Goal: Check status: Check status

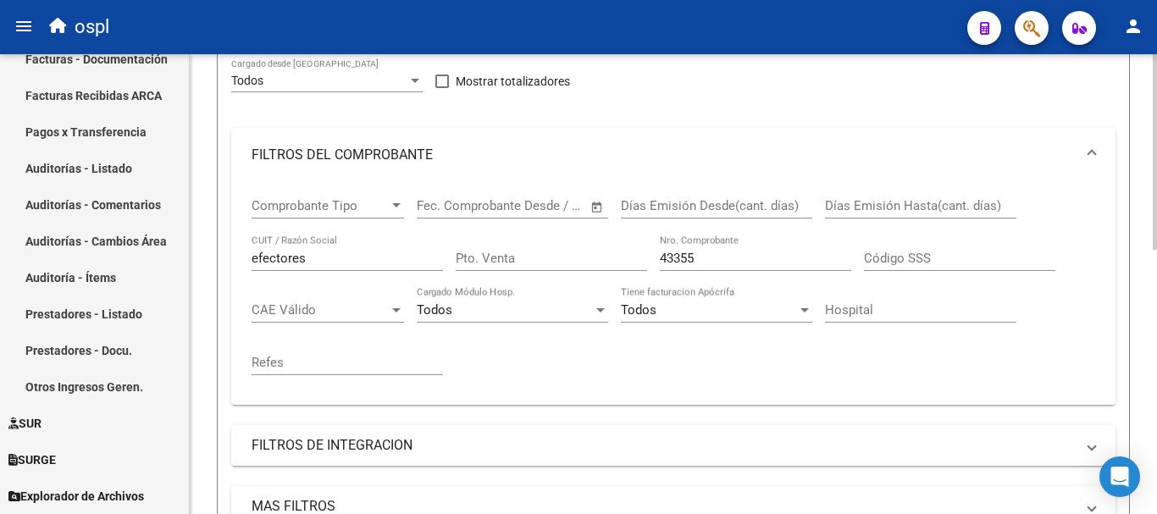
scroll to position [199, 0]
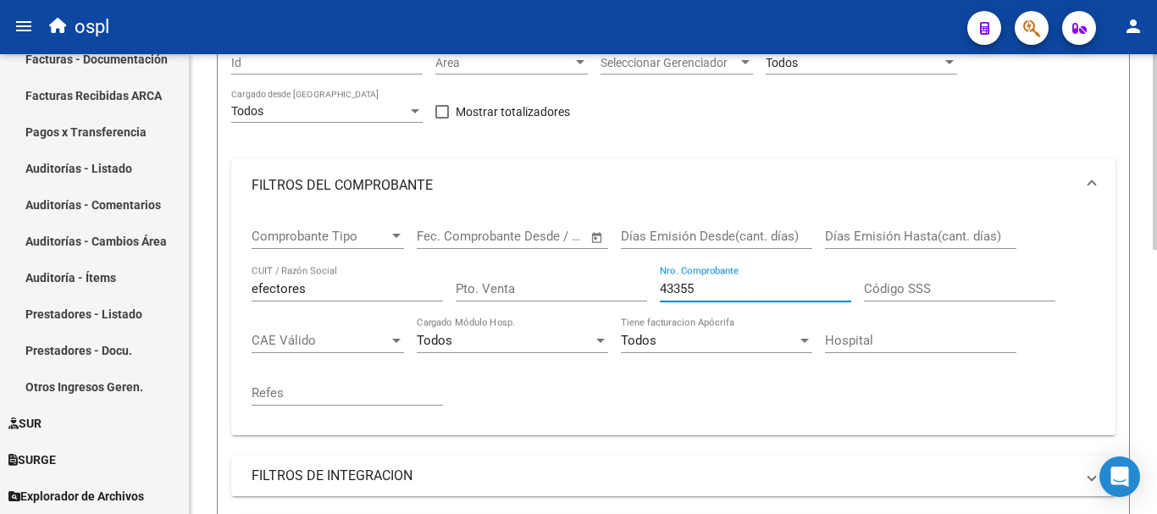
drag, startPoint x: 737, startPoint y: 285, endPoint x: 584, endPoint y: 265, distance: 154.5
click at [584, 265] on div "Comprobante Tipo Comprobante Tipo Fecha inicio – Fecha fin Fec. Comprobante Des…" at bounding box center [674, 317] width 844 height 209
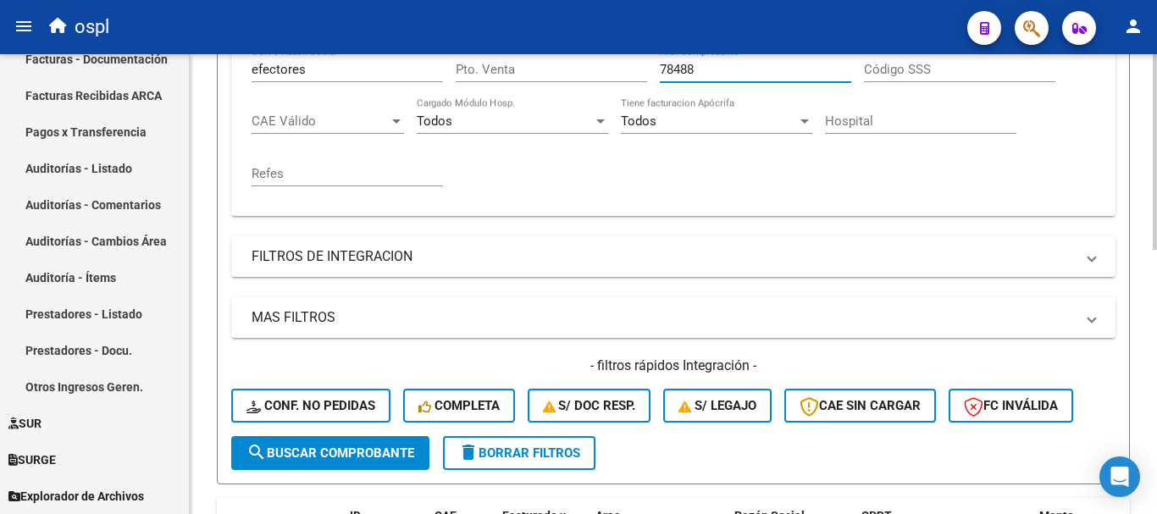
scroll to position [538, 0]
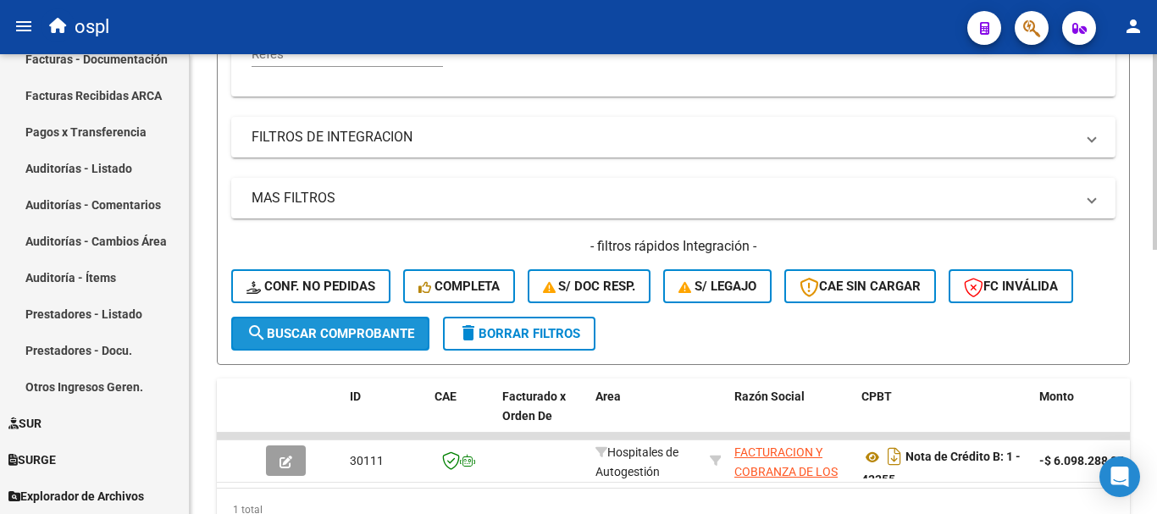
click at [379, 318] on button "search Buscar Comprobante" at bounding box center [330, 334] width 198 height 34
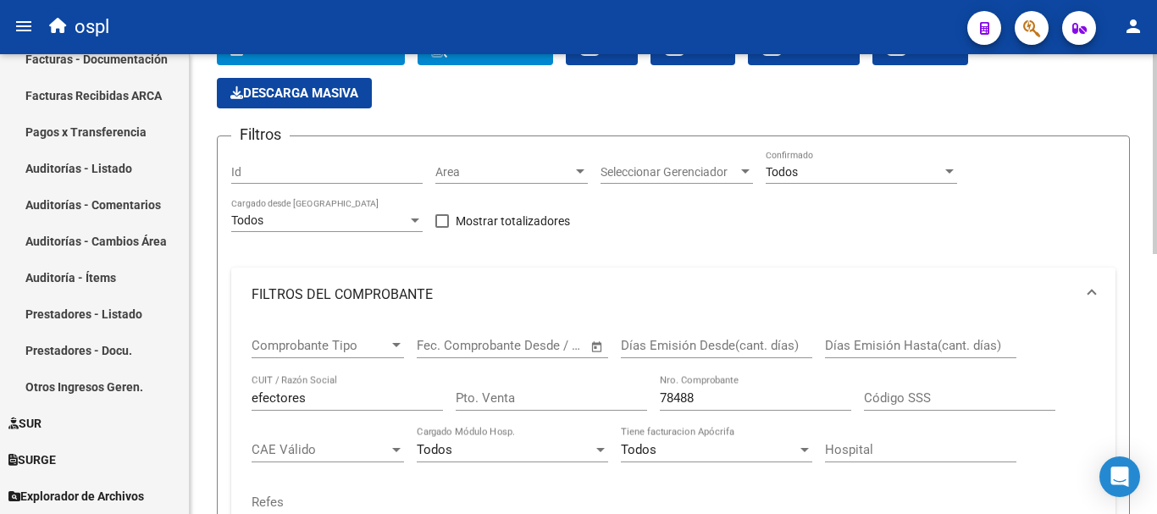
scroll to position [0, 0]
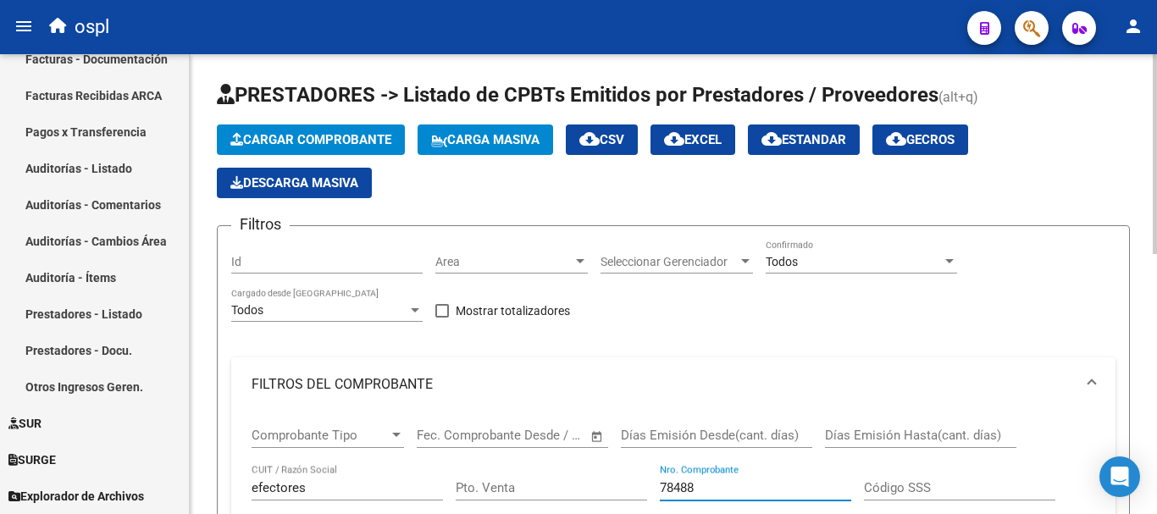
drag, startPoint x: 708, startPoint y: 484, endPoint x: 625, endPoint y: 473, distance: 83.8
click at [625, 473] on div "Comprobante Tipo Comprobante Tipo Fecha inicio – Fecha fin Fec. Comprobante Des…" at bounding box center [674, 516] width 844 height 209
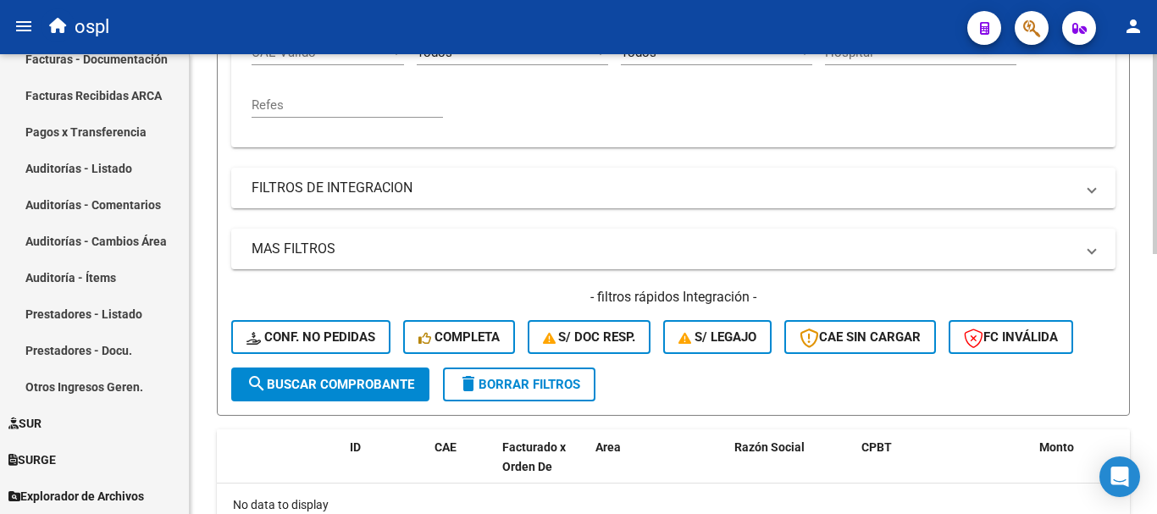
scroll to position [508, 0]
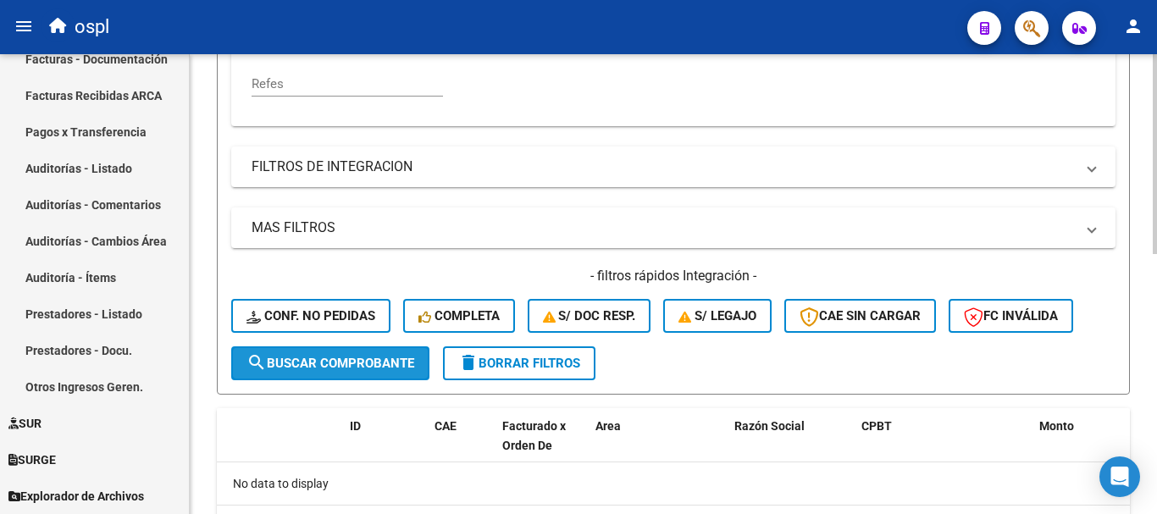
click at [343, 365] on span "search Buscar Comprobante" at bounding box center [330, 363] width 168 height 15
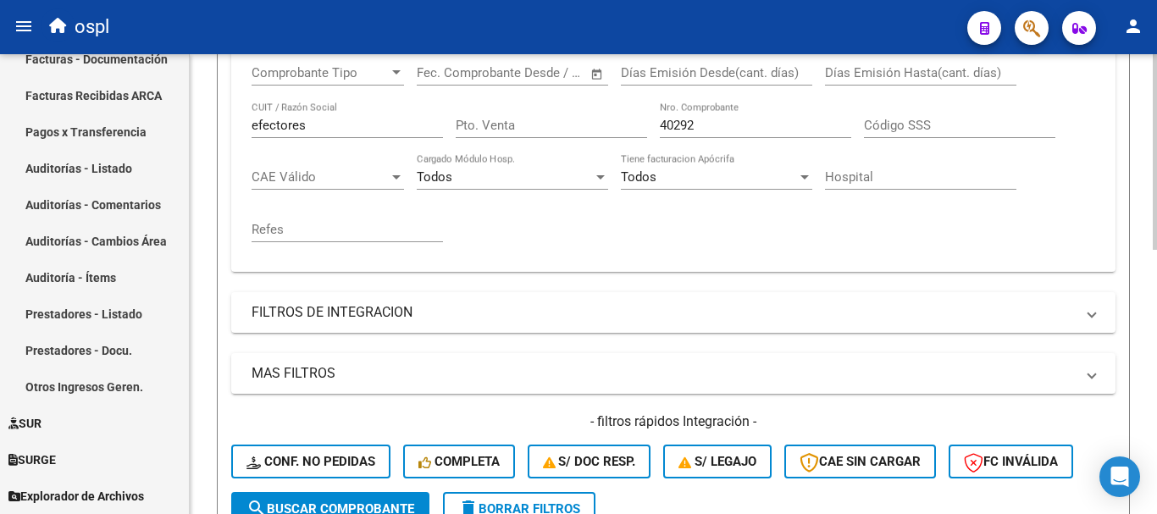
scroll to position [254, 0]
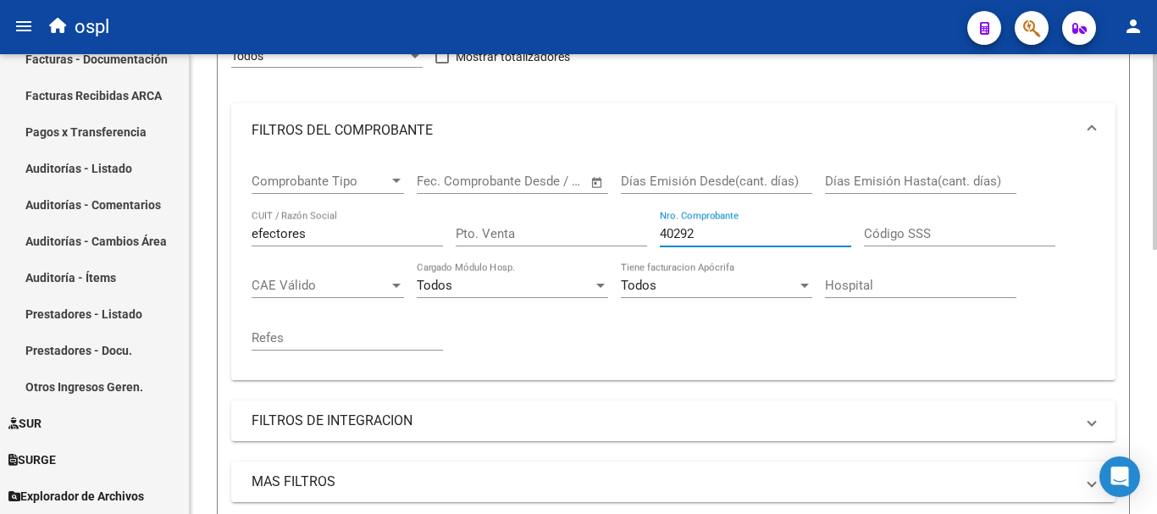
drag, startPoint x: 712, startPoint y: 232, endPoint x: 639, endPoint y: 229, distance: 73.8
click at [639, 229] on div "Comprobante Tipo Comprobante Tipo Fecha inicio – Fecha fin Fec. Comprobante Des…" at bounding box center [674, 262] width 844 height 209
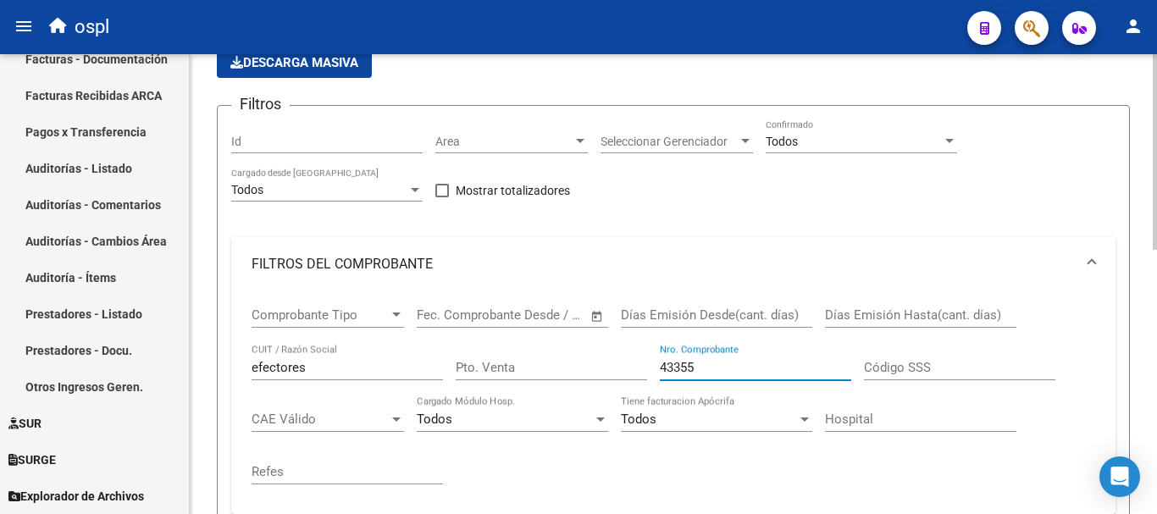
scroll to position [85, 0]
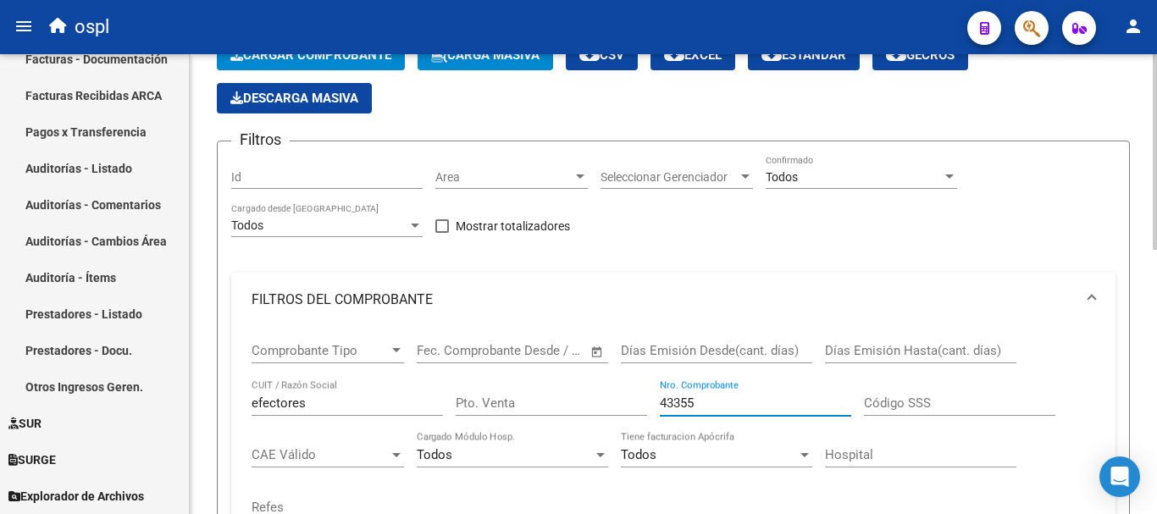
drag, startPoint x: 707, startPoint y: 401, endPoint x: 537, endPoint y: 373, distance: 172.5
click at [537, 373] on div "Comprobante Tipo Comprobante Tipo Fecha inicio – Fecha fin Fec. Comprobante Des…" at bounding box center [674, 431] width 844 height 209
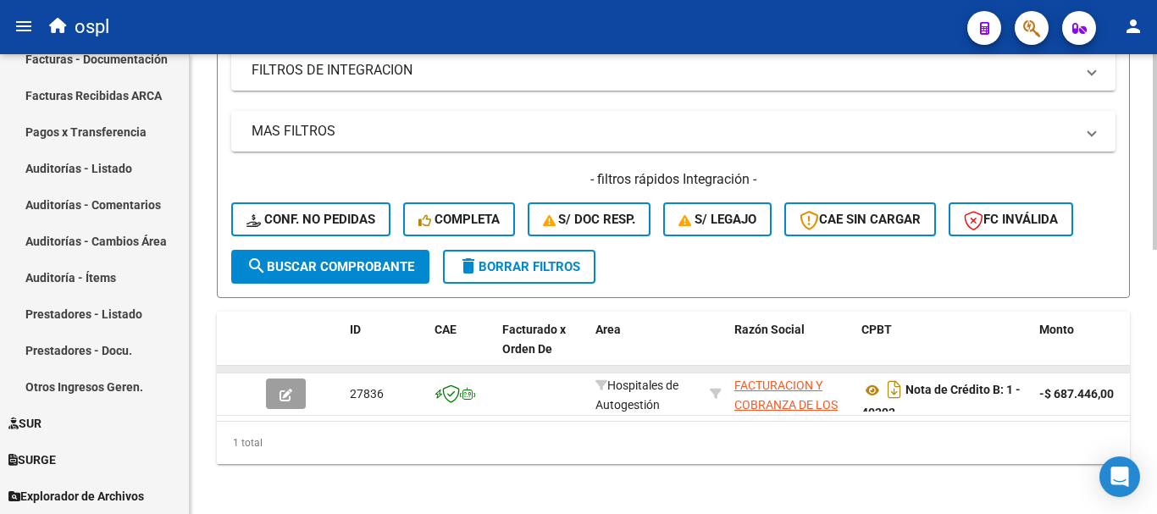
scroll to position [623, 0]
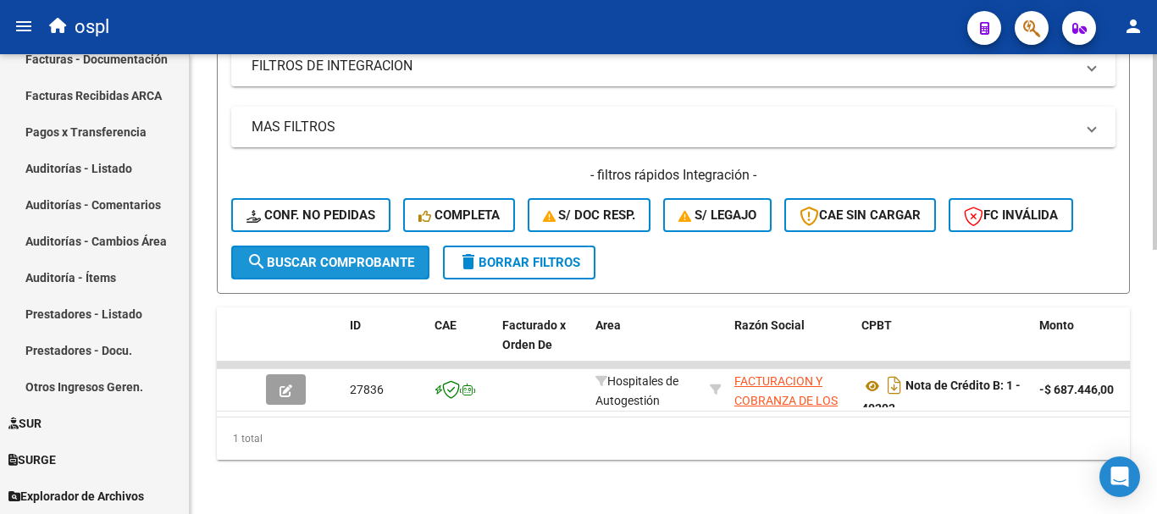
click at [372, 255] on span "search Buscar Comprobante" at bounding box center [330, 262] width 168 height 15
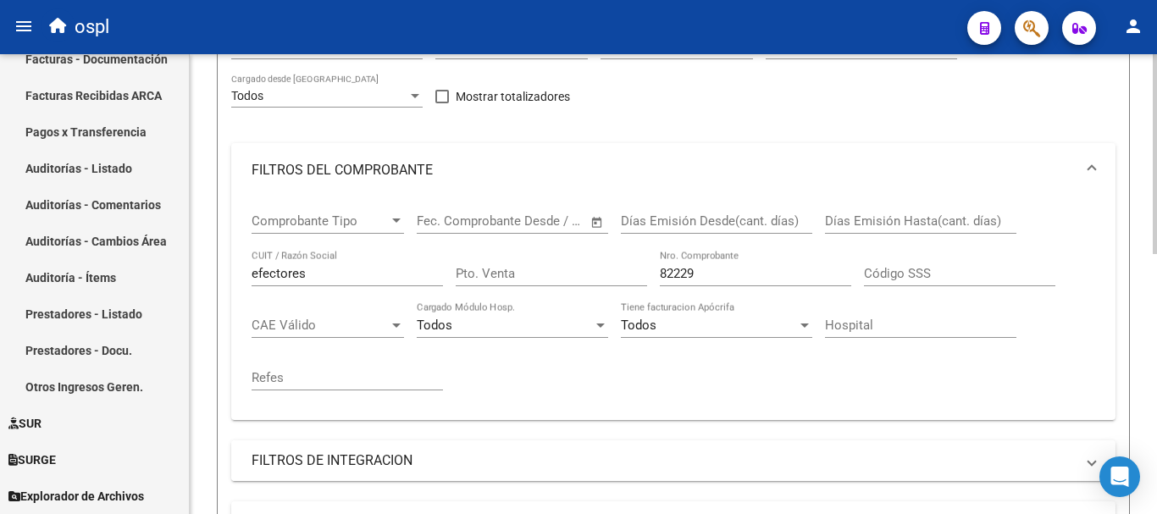
scroll to position [173, 0]
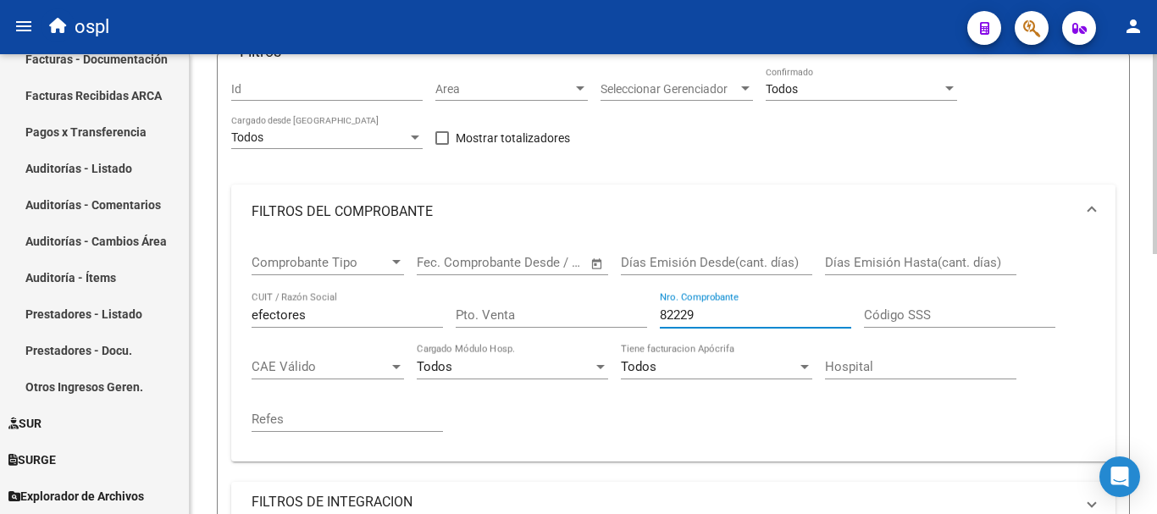
drag, startPoint x: 719, startPoint y: 320, endPoint x: 460, endPoint y: 295, distance: 260.4
click at [460, 295] on div "Comprobante Tipo Comprobante Tipo Fecha inicio – Fecha fin Fec. Comprobante Des…" at bounding box center [674, 343] width 844 height 209
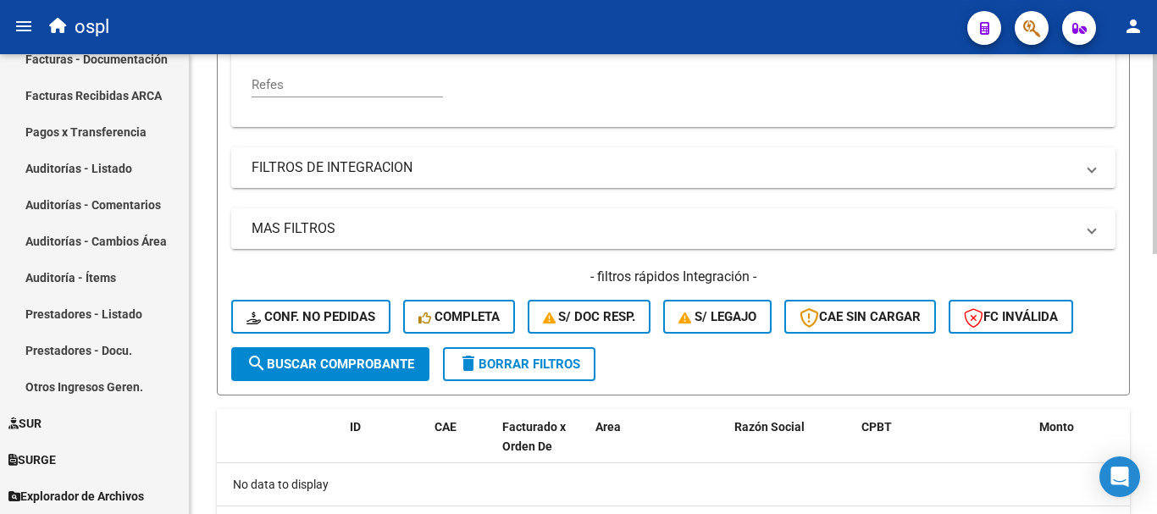
scroll to position [512, 0]
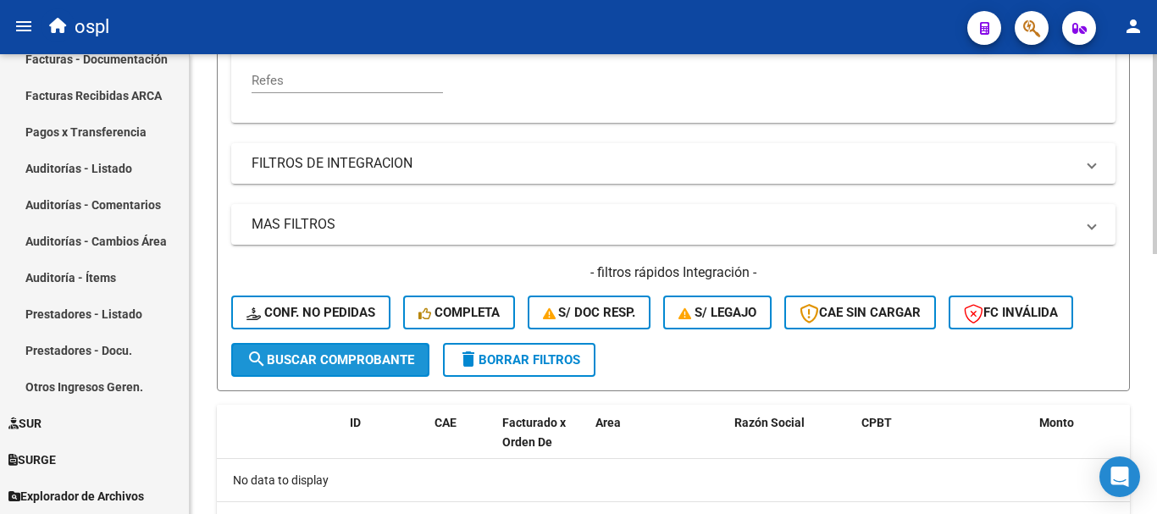
click at [354, 354] on span "search Buscar Comprobante" at bounding box center [330, 359] width 168 height 15
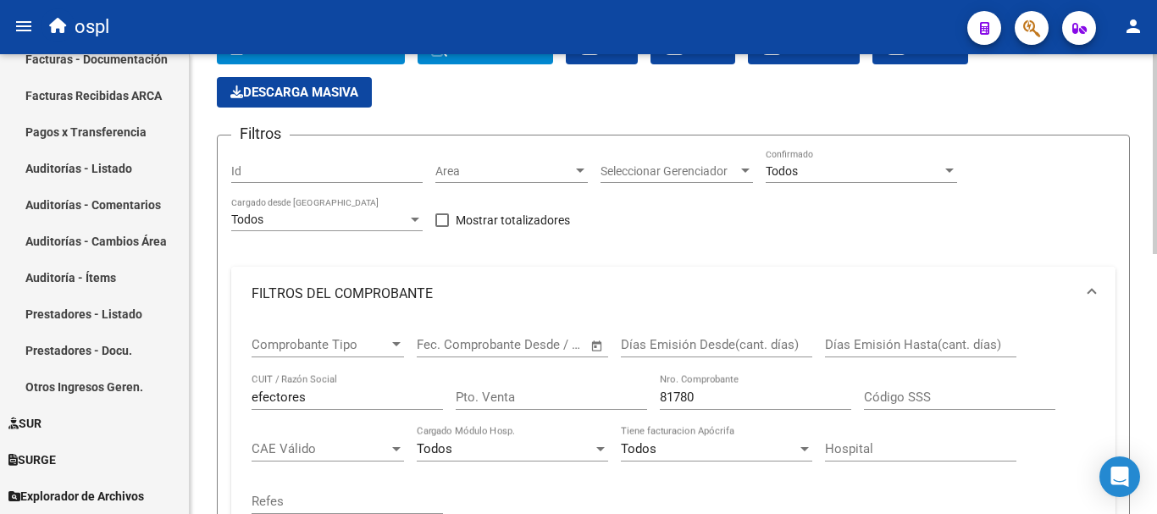
scroll to position [0, 0]
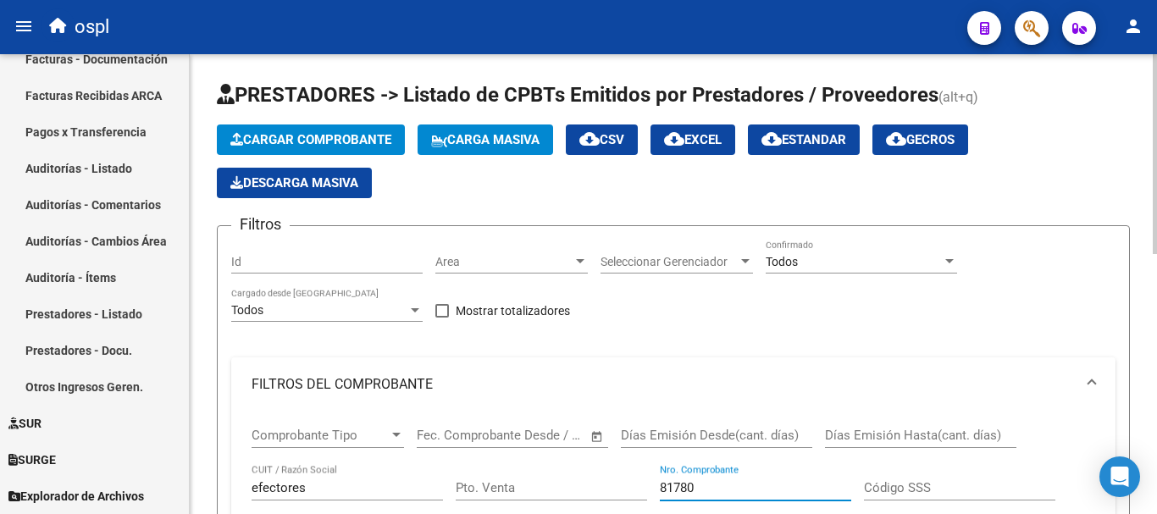
click at [706, 480] on input "81780" at bounding box center [755, 487] width 191 height 15
drag, startPoint x: 707, startPoint y: 481, endPoint x: 648, endPoint y: 468, distance: 60.6
click at [649, 469] on div "Comprobante Tipo Comprobante Tipo Fecha inicio – Fecha fin Fec. Comprobante Des…" at bounding box center [674, 516] width 844 height 209
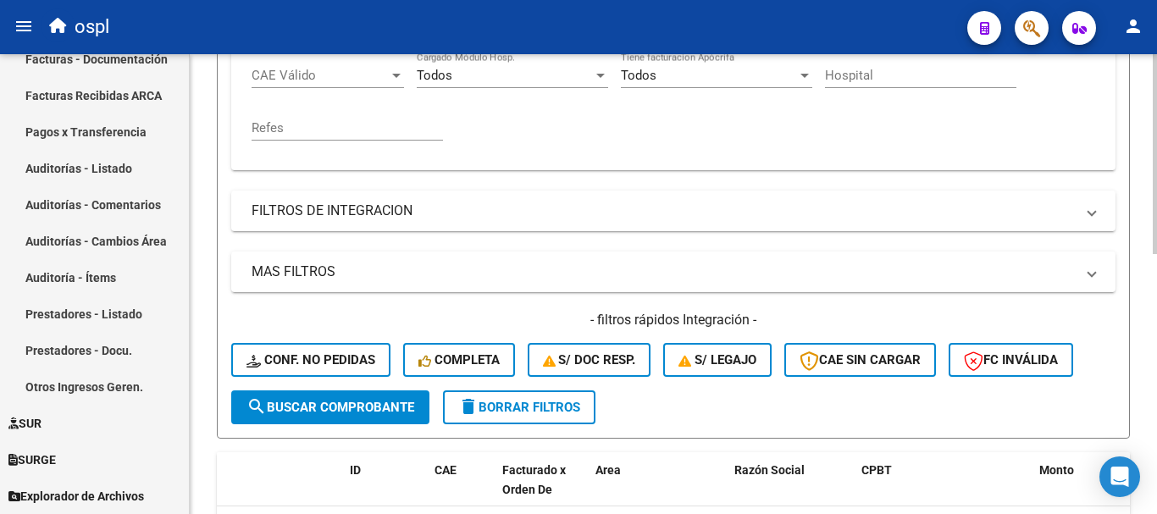
scroll to position [508, 0]
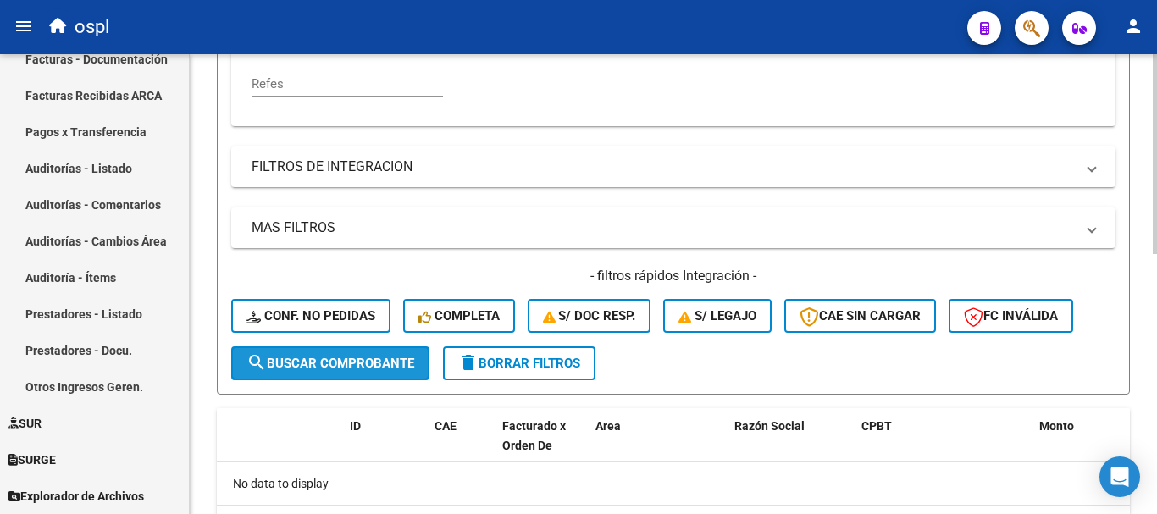
click at [379, 374] on button "search Buscar Comprobante" at bounding box center [330, 363] width 198 height 34
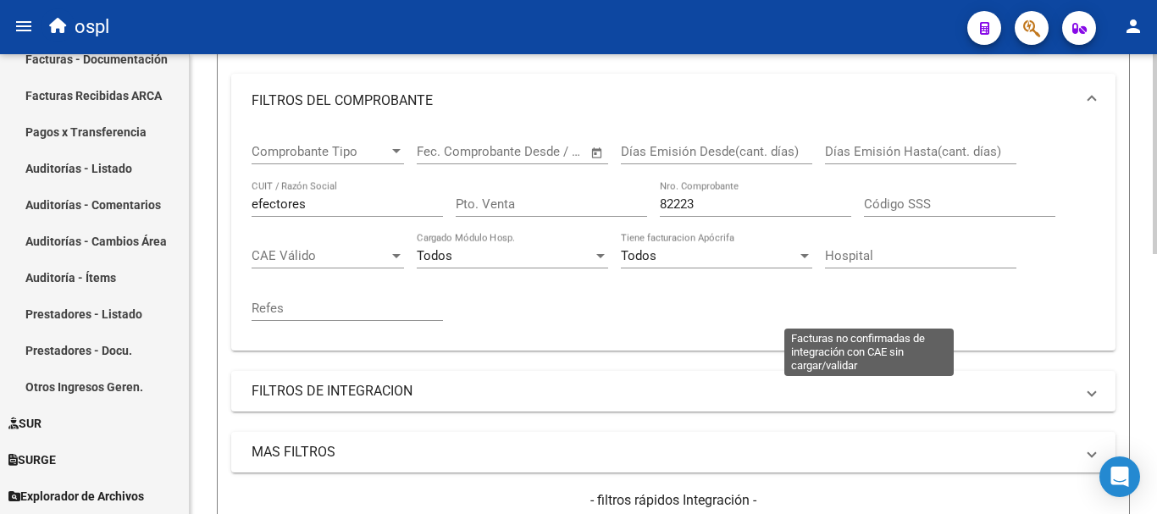
scroll to position [3, 0]
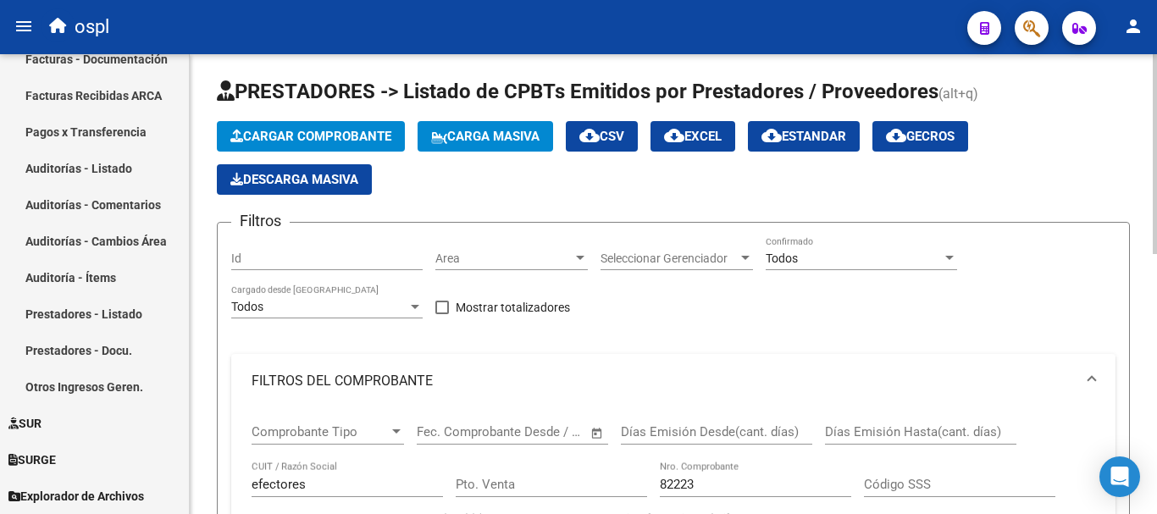
drag, startPoint x: 717, startPoint y: 475, endPoint x: 691, endPoint y: 473, distance: 26.3
click at [691, 473] on div "82223 Nro. Comprobante" at bounding box center [755, 479] width 191 height 36
drag, startPoint x: 691, startPoint y: 486, endPoint x: 612, endPoint y: 471, distance: 80.2
click at [612, 472] on div "Comprobante Tipo Comprobante Tipo Fecha inicio – Fecha fin Fec. Comprobante Des…" at bounding box center [674, 512] width 844 height 209
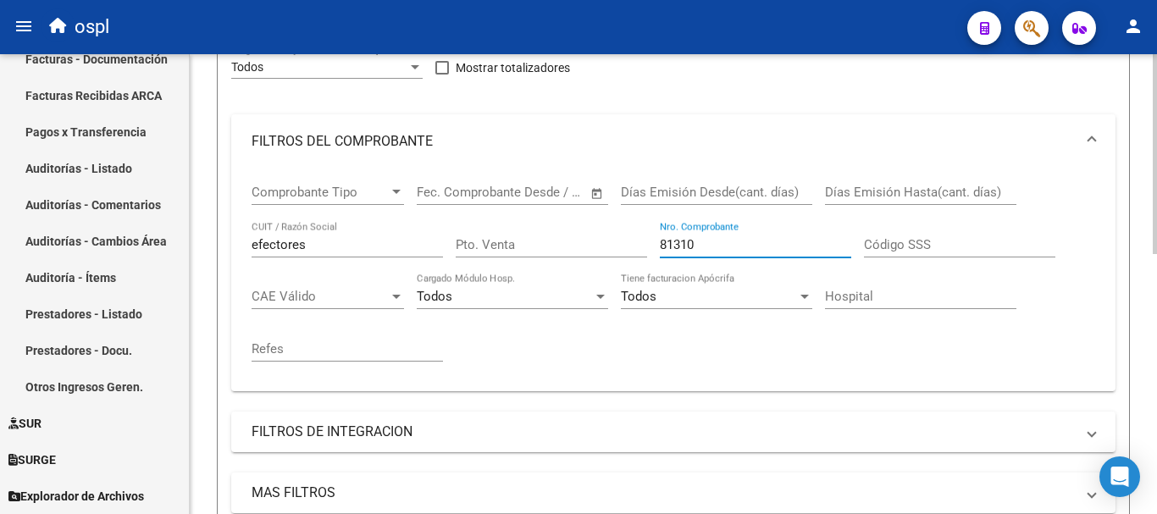
scroll to position [427, 0]
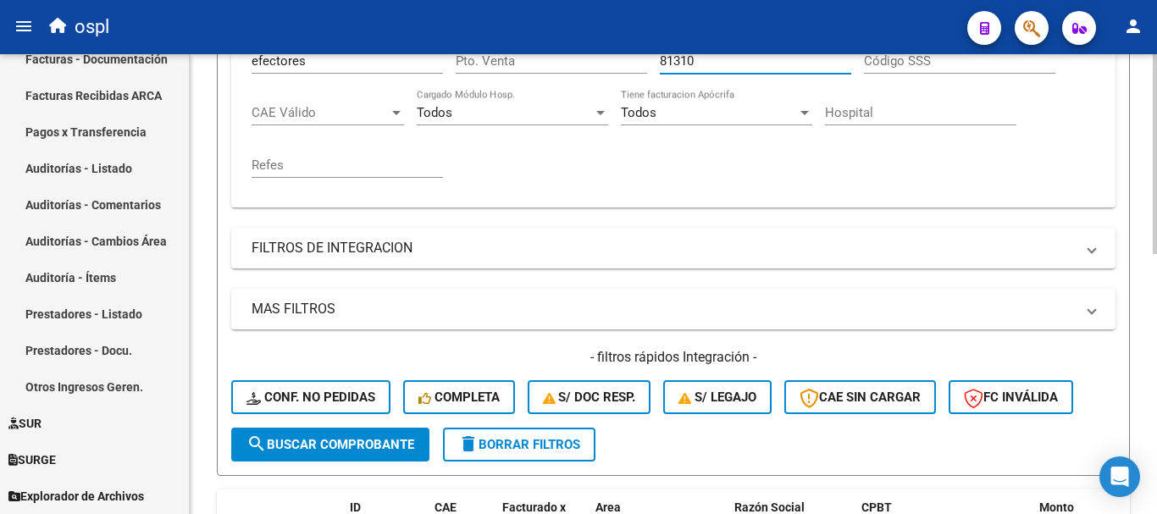
click at [371, 449] on span "search Buscar Comprobante" at bounding box center [330, 444] width 168 height 15
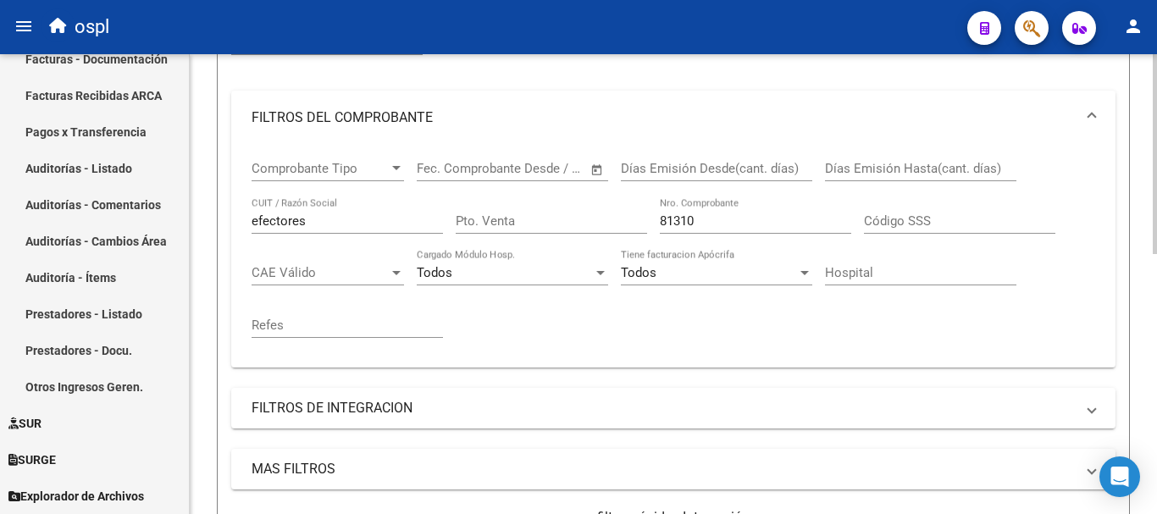
scroll to position [257, 0]
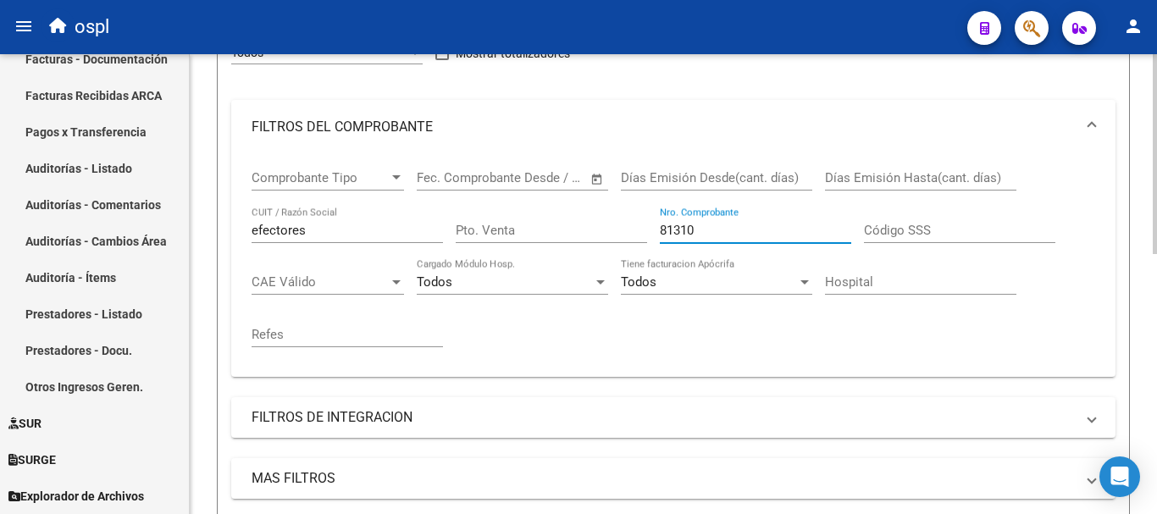
drag, startPoint x: 741, startPoint y: 234, endPoint x: 602, endPoint y: 207, distance: 141.5
click at [602, 207] on div "Comprobante Tipo Comprobante Tipo Fecha inicio – Fecha fin Fec. Comprobante Des…" at bounding box center [674, 258] width 844 height 209
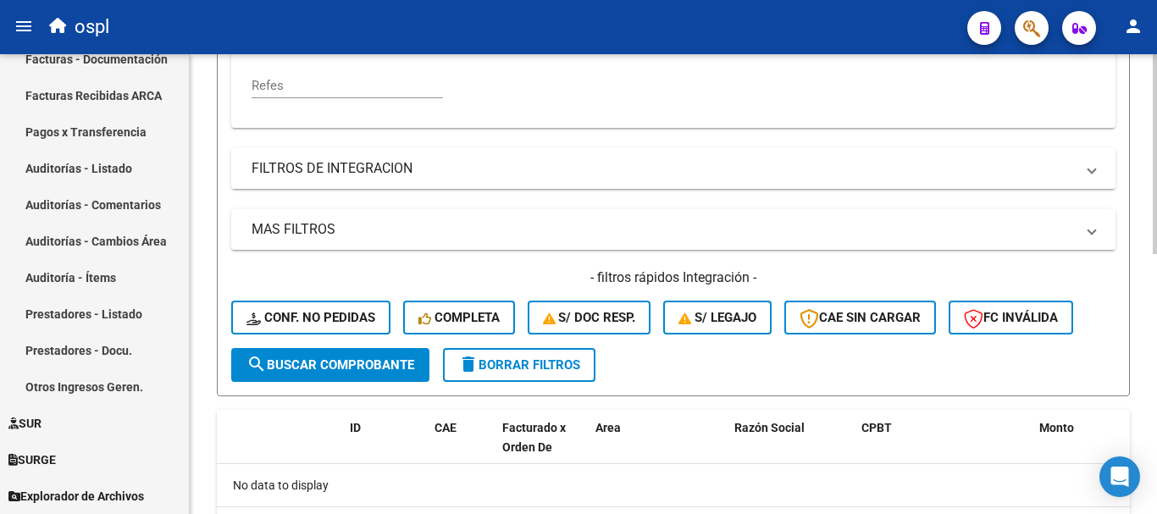
scroll to position [512, 0]
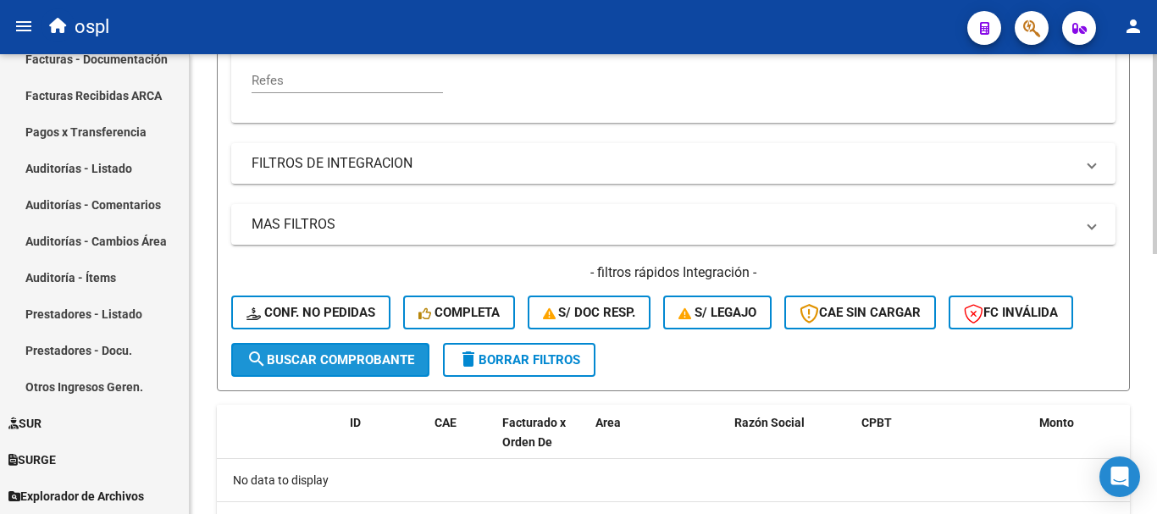
click at [422, 351] on button "search Buscar Comprobante" at bounding box center [330, 360] width 198 height 34
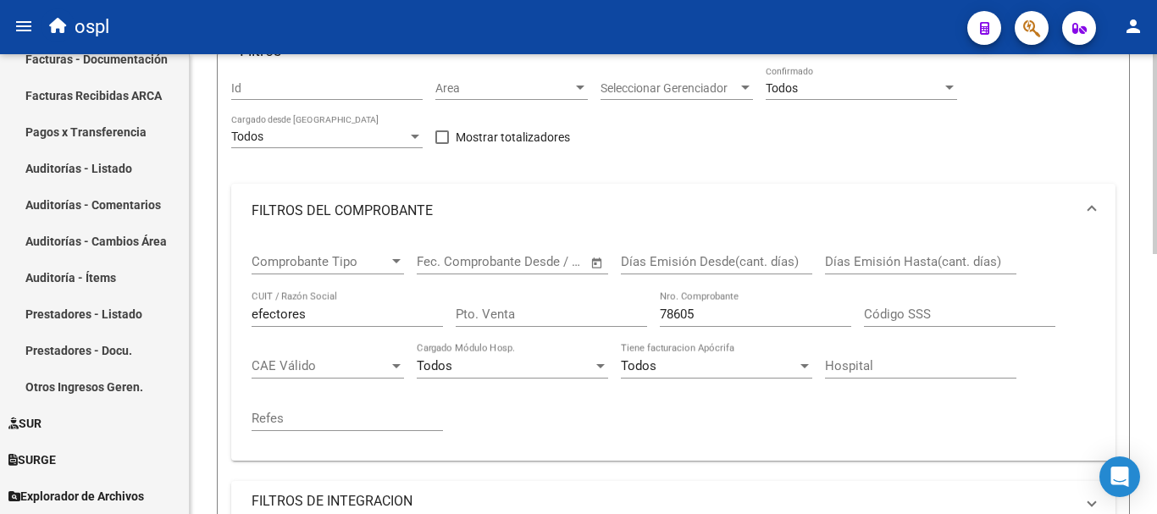
scroll to position [173, 0]
drag, startPoint x: 726, startPoint y: 318, endPoint x: 585, endPoint y: 290, distance: 143.3
click at [585, 290] on div "Comprobante Tipo Comprobante Tipo Fecha inicio – Fecha fin Fec. Comprobante Des…" at bounding box center [674, 343] width 844 height 209
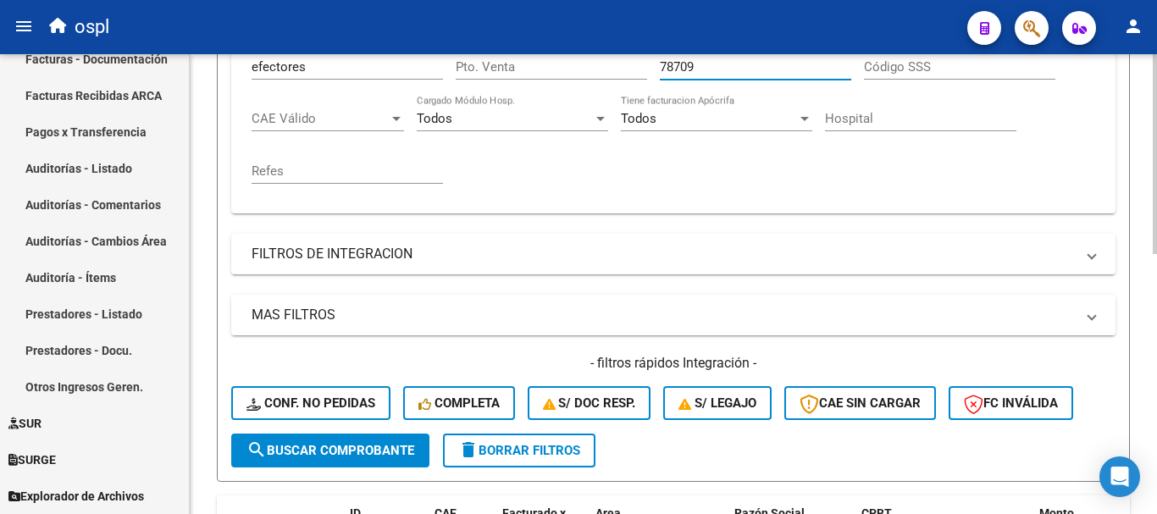
scroll to position [427, 0]
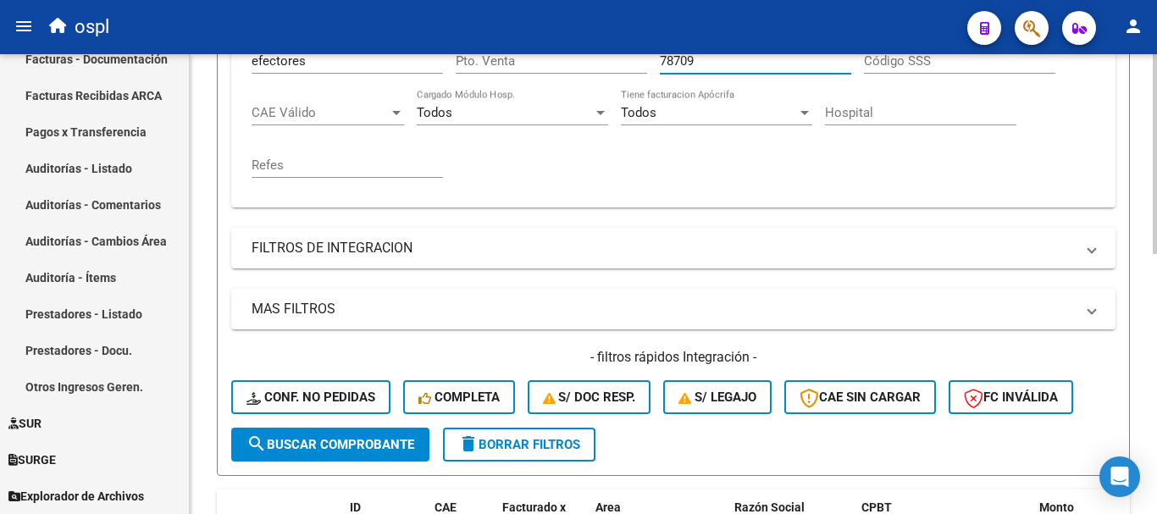
click at [366, 434] on button "search Buscar Comprobante" at bounding box center [330, 445] width 198 height 34
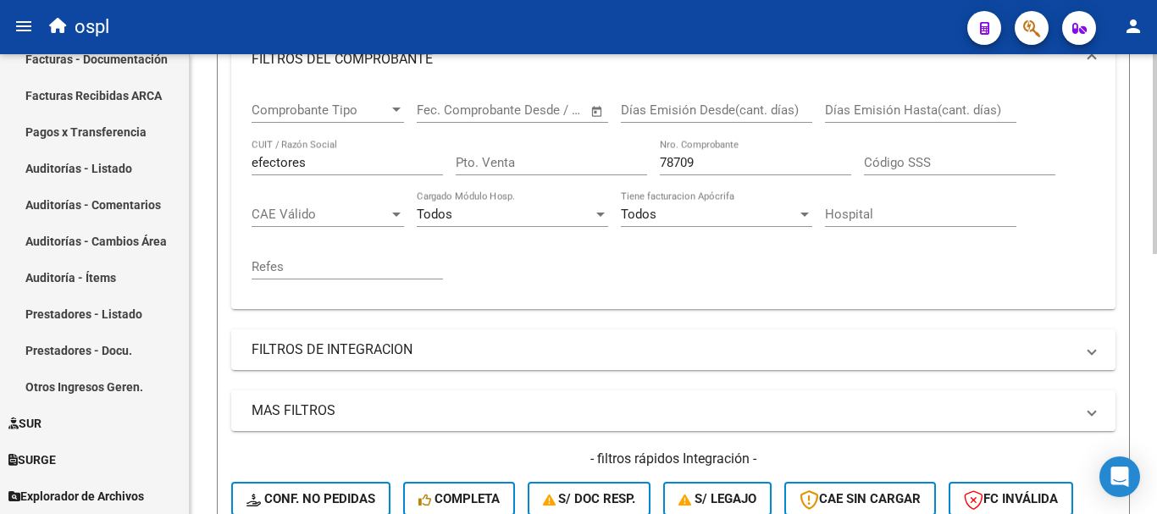
scroll to position [257, 0]
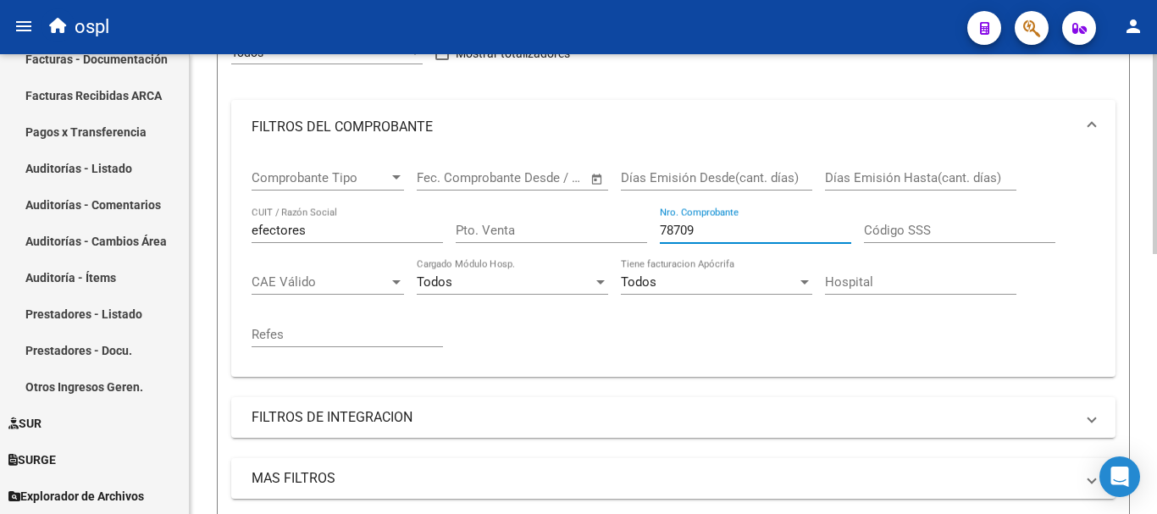
drag, startPoint x: 709, startPoint y: 224, endPoint x: 606, endPoint y: 206, distance: 104.8
click at [606, 206] on div "Comprobante Tipo Comprobante Tipo Fecha inicio – Fecha fin Fec. Comprobante Des…" at bounding box center [674, 258] width 844 height 209
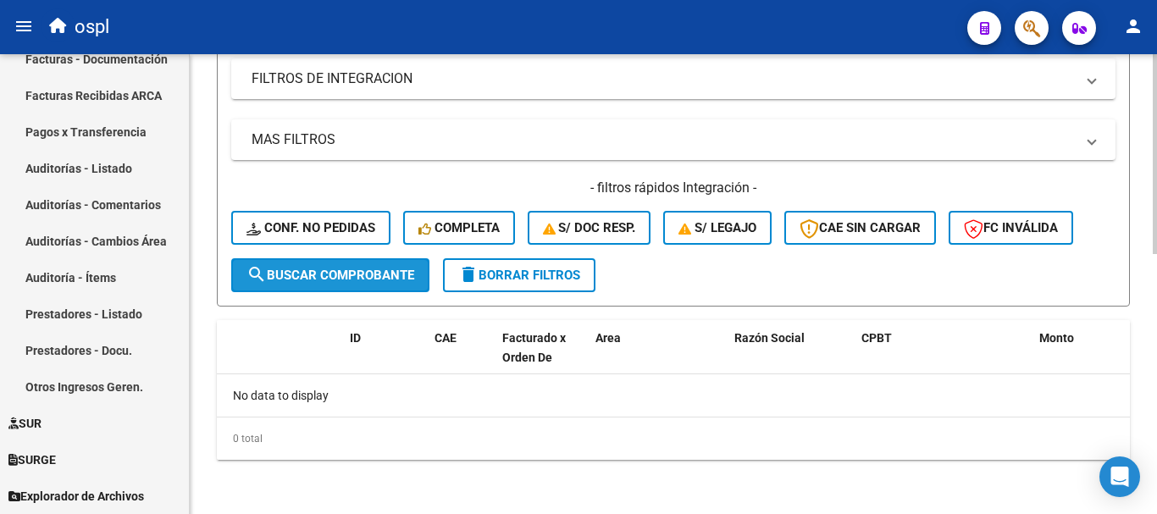
click at [381, 275] on span "search Buscar Comprobante" at bounding box center [330, 275] width 168 height 15
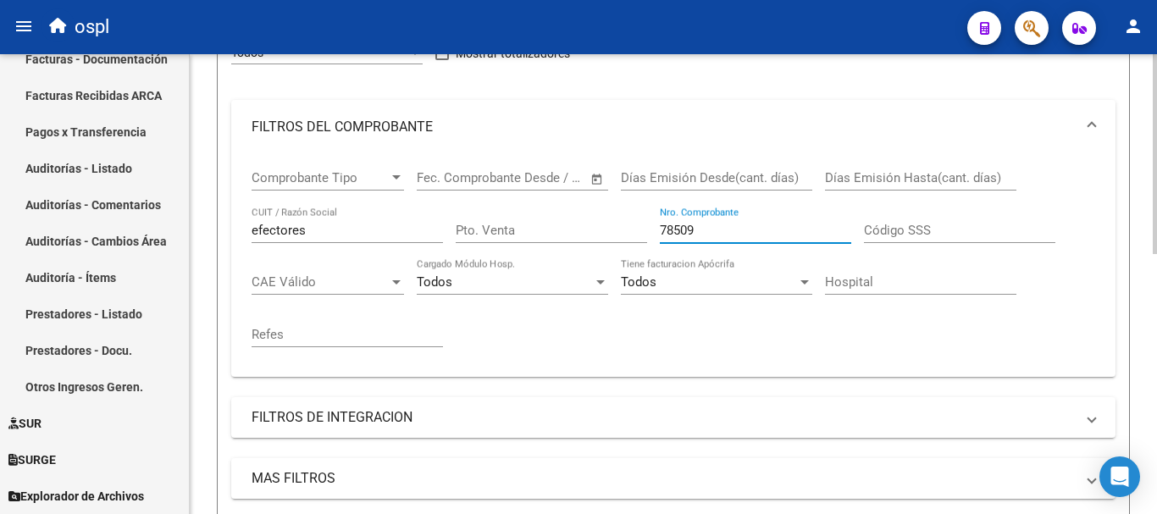
drag, startPoint x: 702, startPoint y: 234, endPoint x: 606, endPoint y: 218, distance: 97.1
click at [606, 218] on div "Comprobante Tipo Comprobante Tipo Fecha inicio – Fecha fin Fec. Comprobante Des…" at bounding box center [674, 258] width 844 height 209
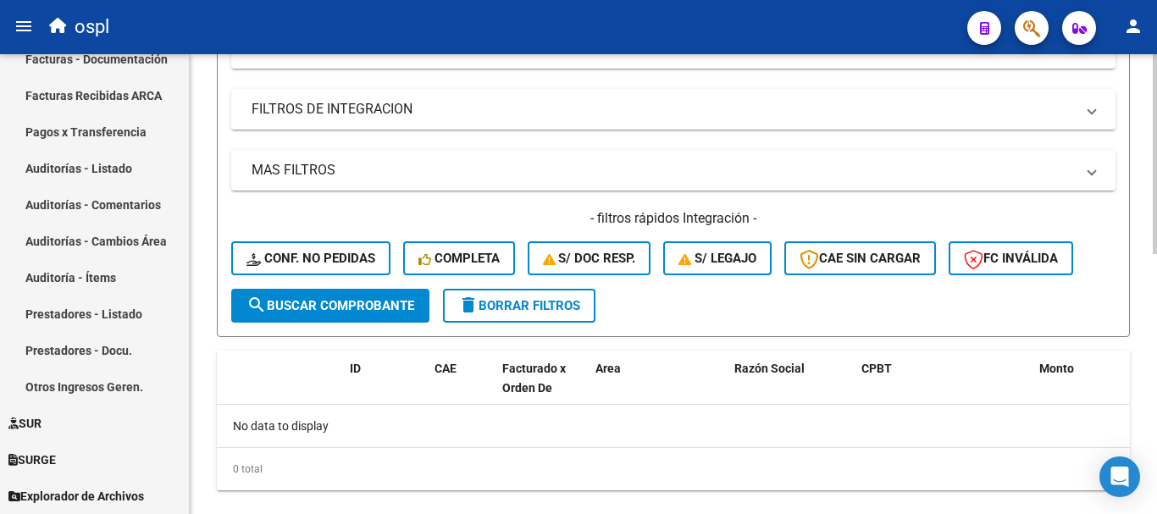
scroll to position [512, 0]
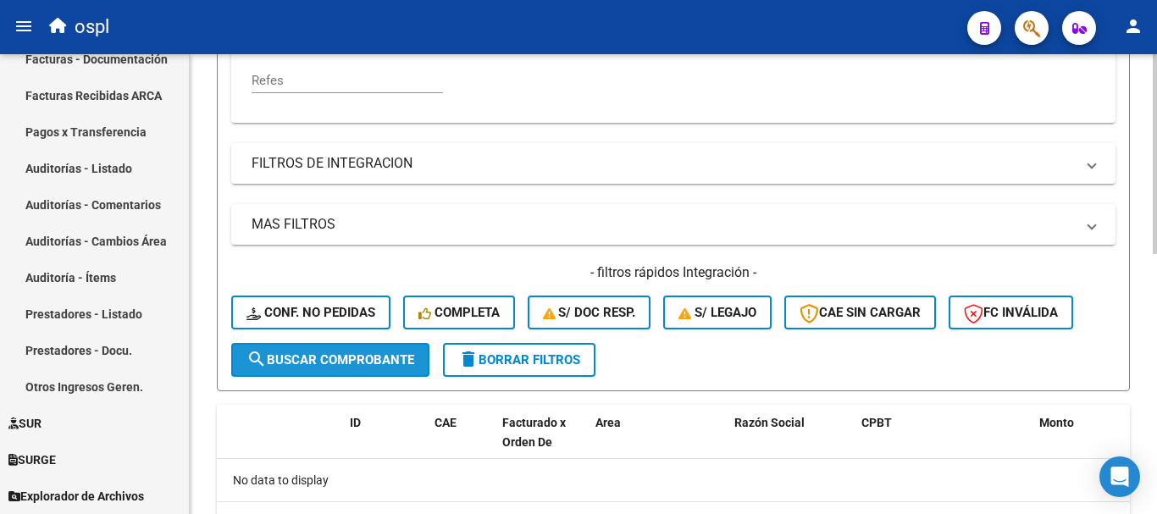
click at [390, 352] on span "search Buscar Comprobante" at bounding box center [330, 359] width 168 height 15
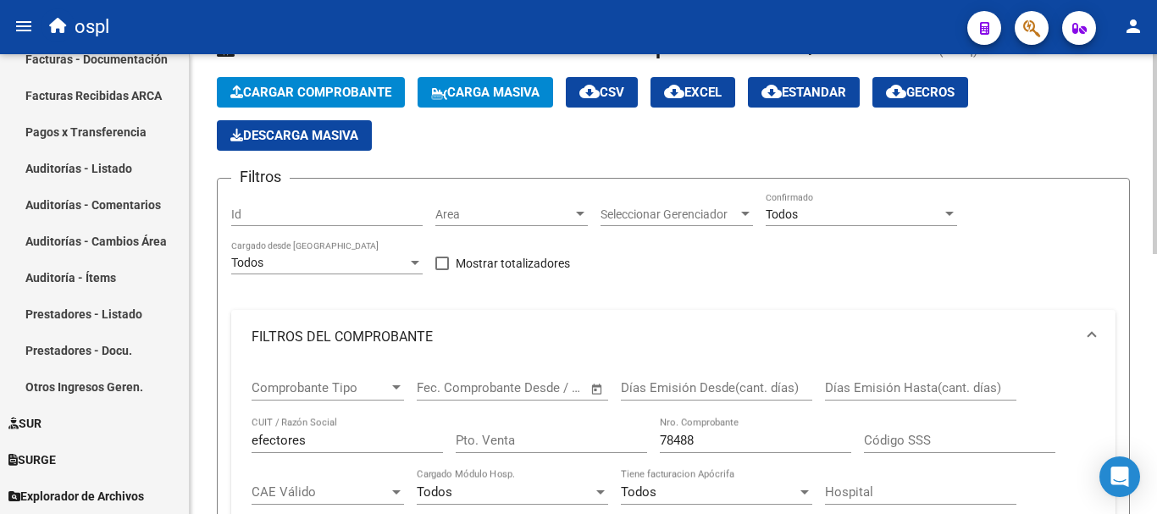
scroll to position [88, 0]
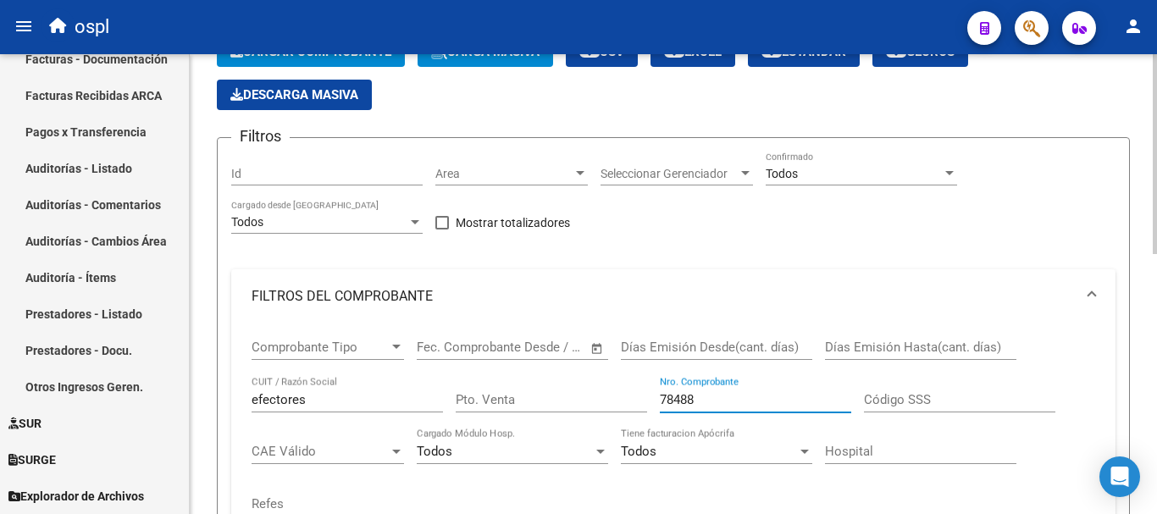
drag, startPoint x: 705, startPoint y: 399, endPoint x: 617, endPoint y: 385, distance: 89.1
click at [617, 385] on div "Comprobante Tipo Comprobante Tipo Fecha inicio – Fecha fin Fec. Comprobante Des…" at bounding box center [674, 428] width 844 height 209
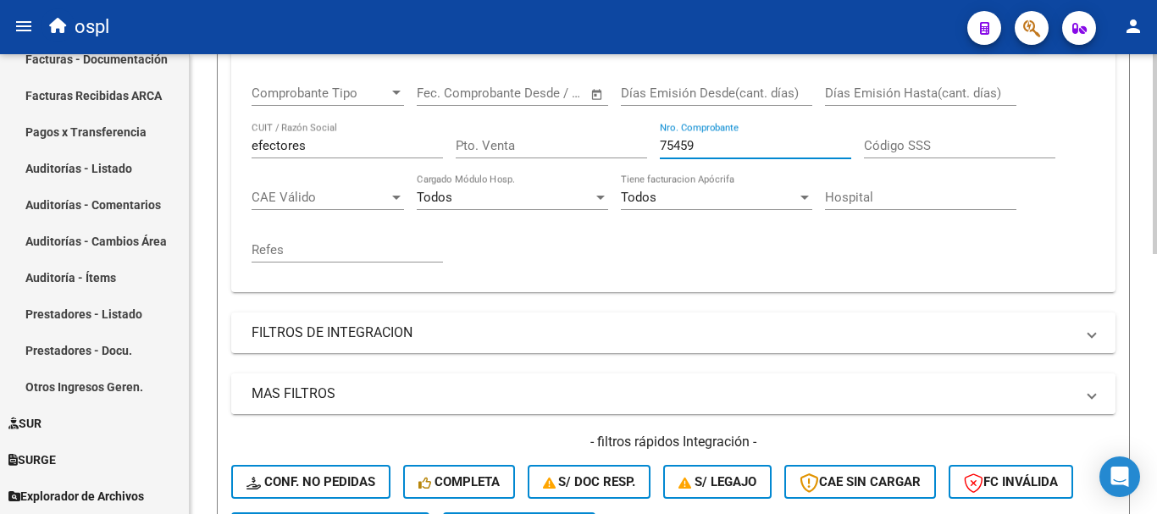
scroll to position [512, 0]
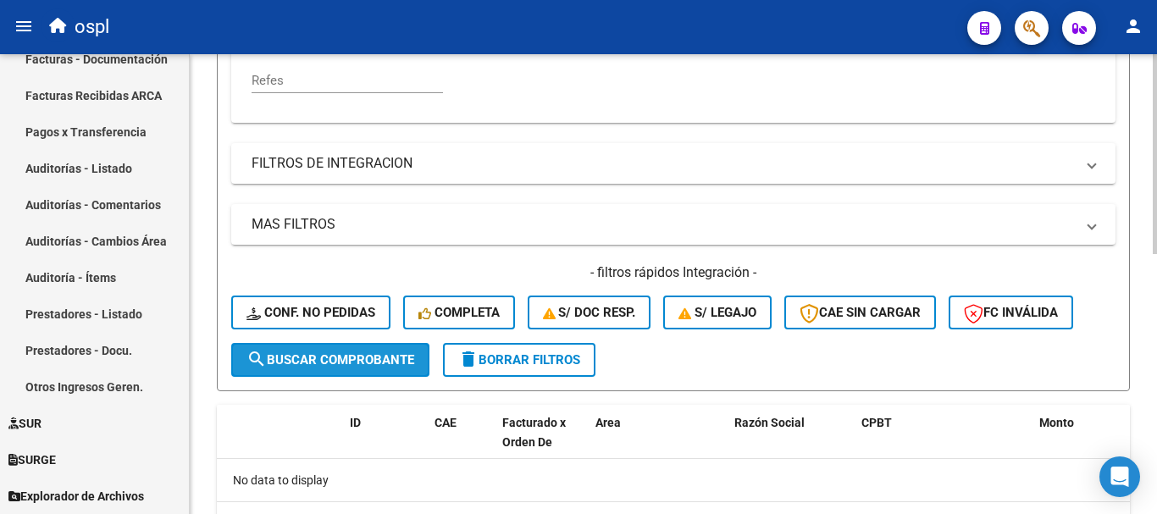
click at [373, 362] on span "search Buscar Comprobante" at bounding box center [330, 359] width 168 height 15
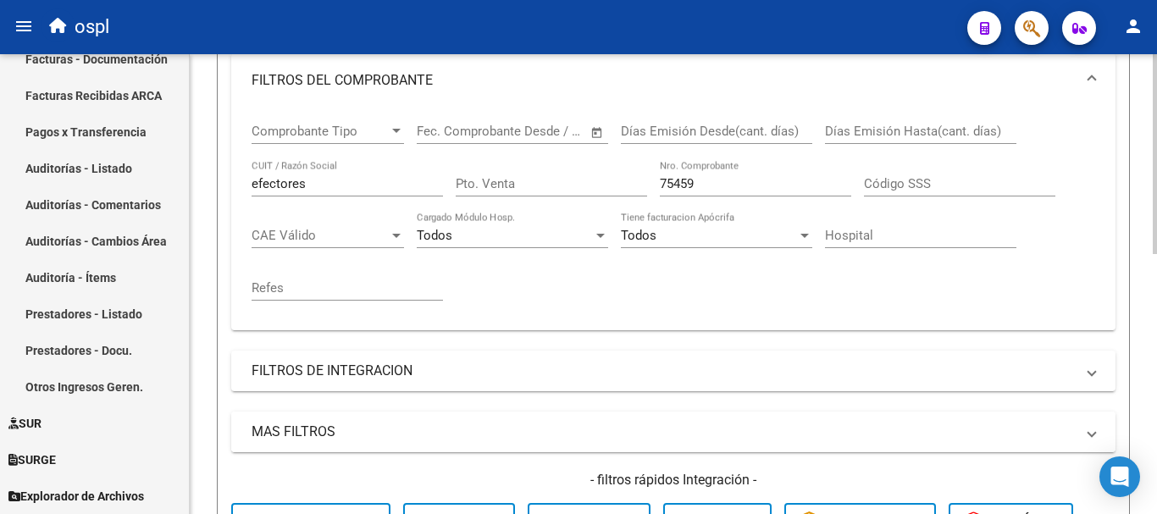
scroll to position [257, 0]
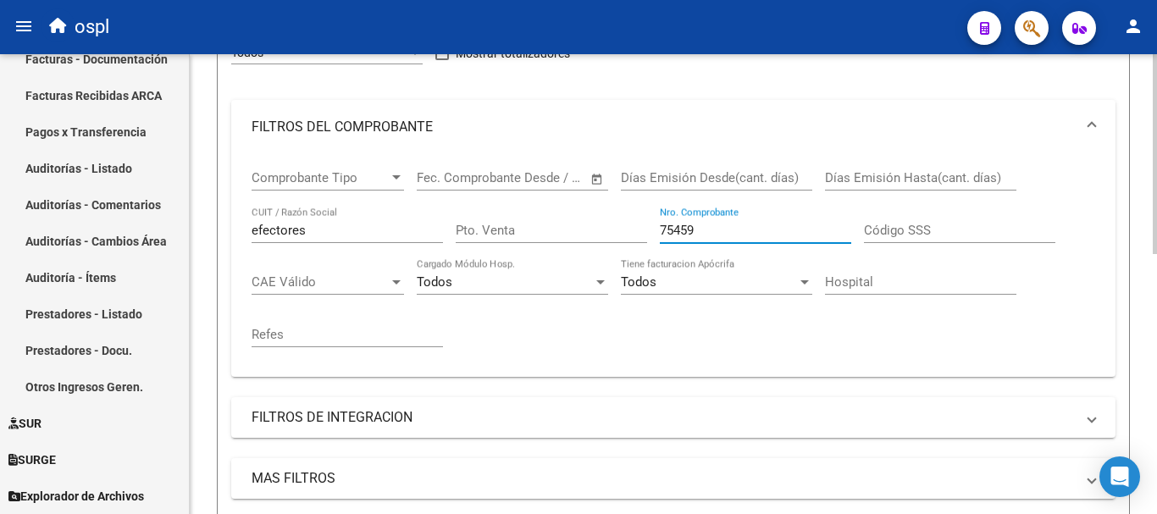
drag, startPoint x: 661, startPoint y: 230, endPoint x: 495, endPoint y: 214, distance: 166.8
click at [498, 220] on div "Comprobante Tipo Comprobante Tipo Fecha inicio – Fecha fin Fec. Comprobante Des…" at bounding box center [674, 258] width 844 height 209
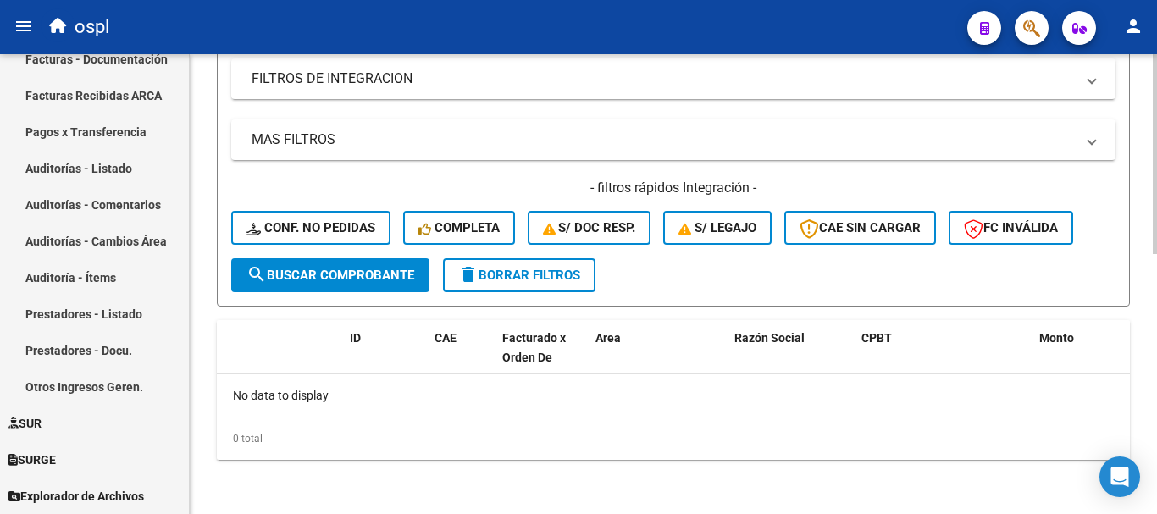
type input "39553"
click at [357, 277] on span "search Buscar Comprobante" at bounding box center [330, 275] width 168 height 15
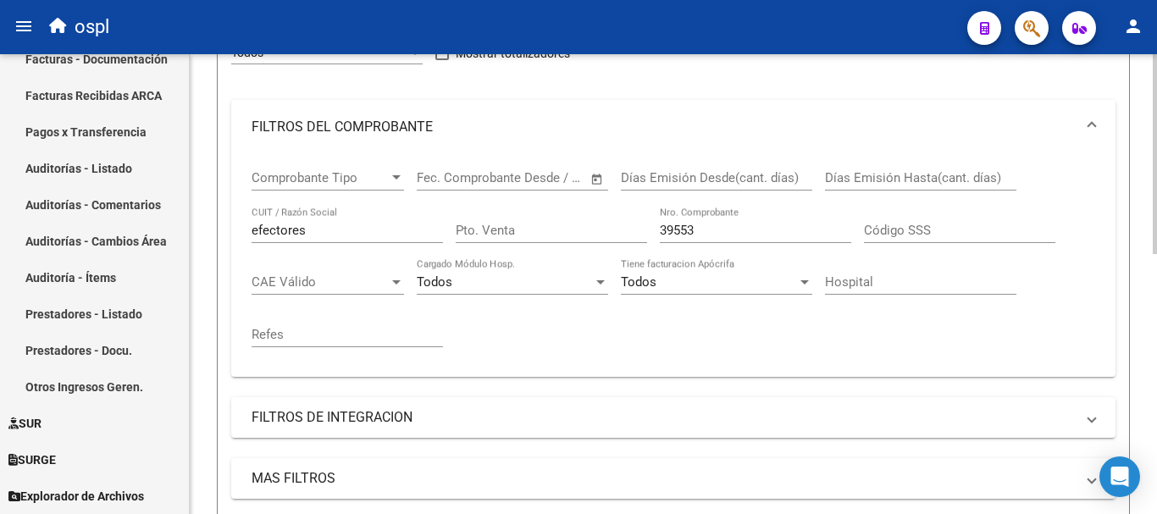
click at [750, 220] on div "39553 Nro. Comprobante" at bounding box center [755, 225] width 191 height 36
